Goal: Transaction & Acquisition: Purchase product/service

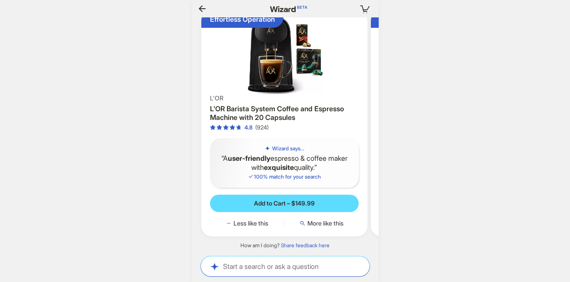
click at [294, 52] on img at bounding box center [284, 54] width 159 height 80
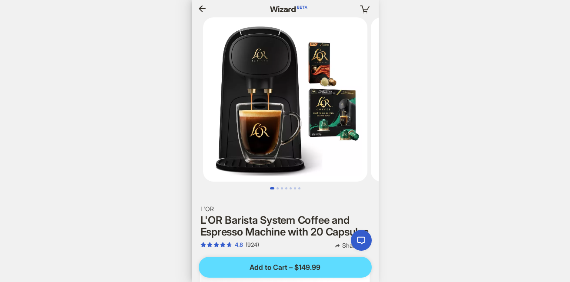
click at [205, 4] on icon "button" at bounding box center [202, 8] width 10 height 10
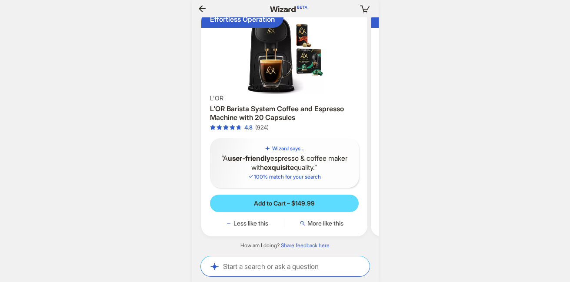
scroll to position [0, 809]
